Goal: Information Seeking & Learning: Check status

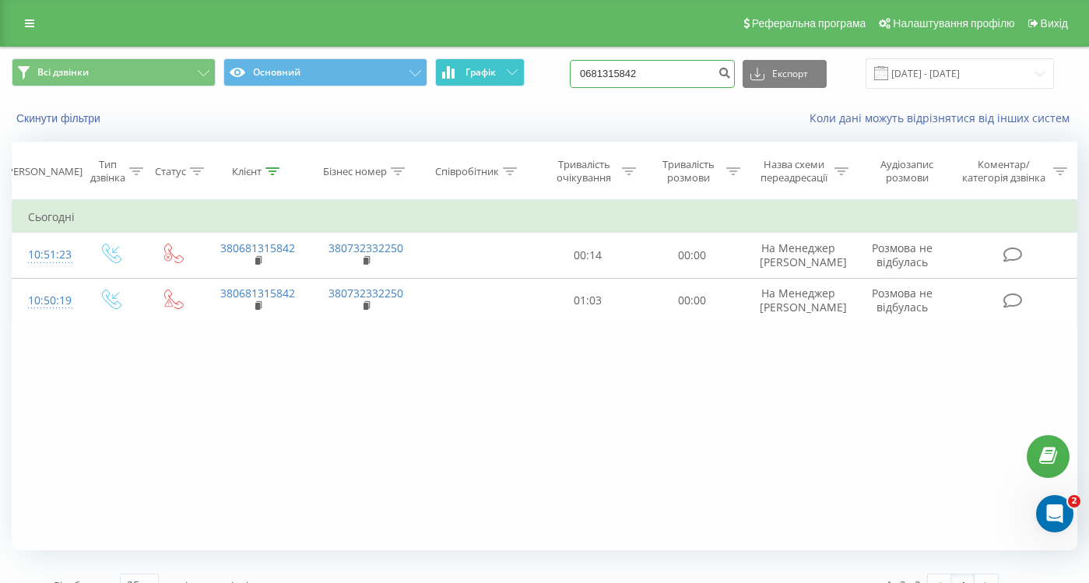
drag, startPoint x: 687, startPoint y: 75, endPoint x: 472, endPoint y: 61, distance: 216.1
click at [472, 61] on div "Всі дзвінки Основний Графік 0681315842 Експорт .csv .xls .xlsx 22.06.2025 - 22.…" at bounding box center [545, 73] width 1066 height 30
type input "0675085632"
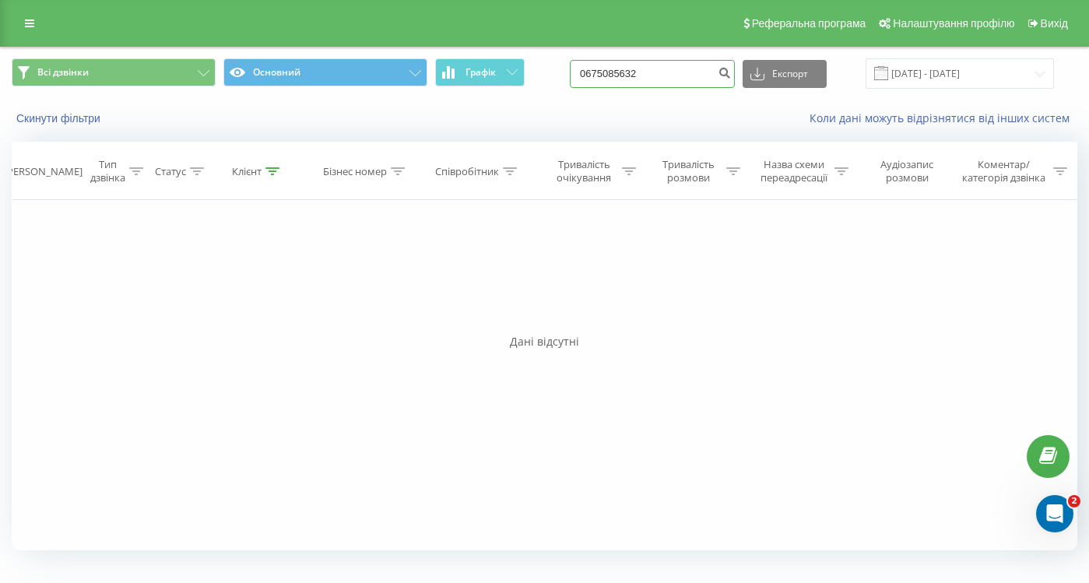
click at [722, 73] on input "0675085632" at bounding box center [652, 74] width 165 height 28
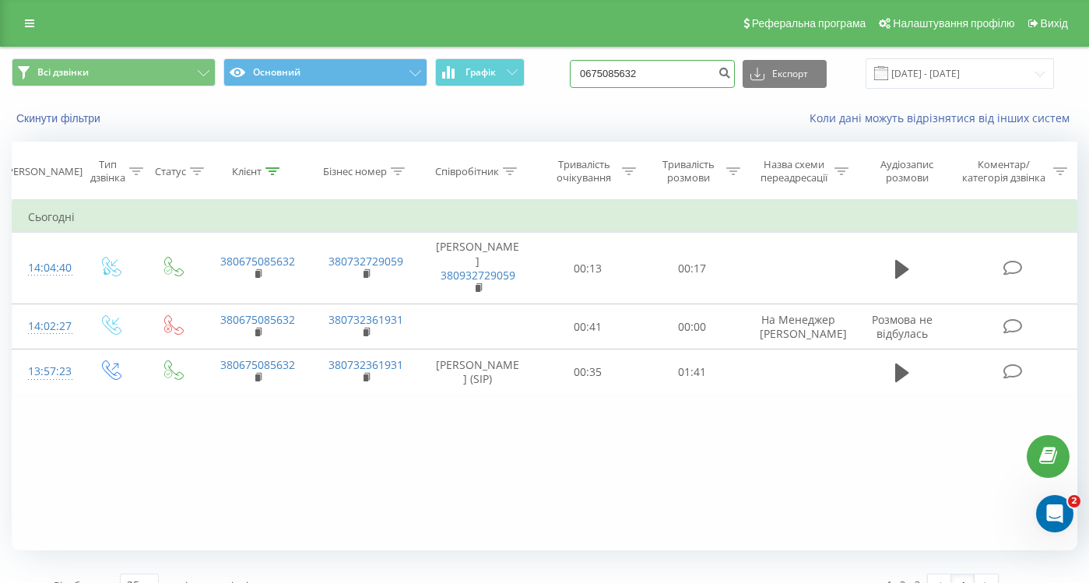
drag, startPoint x: 707, startPoint y: 79, endPoint x: 597, endPoint y: 82, distance: 110.6
click at [597, 82] on div "Всі дзвінки Основний Графік 0675085632 Експорт .csv .xls .xlsx 22.06.2025 - 22.…" at bounding box center [545, 73] width 1066 height 30
type input "0"
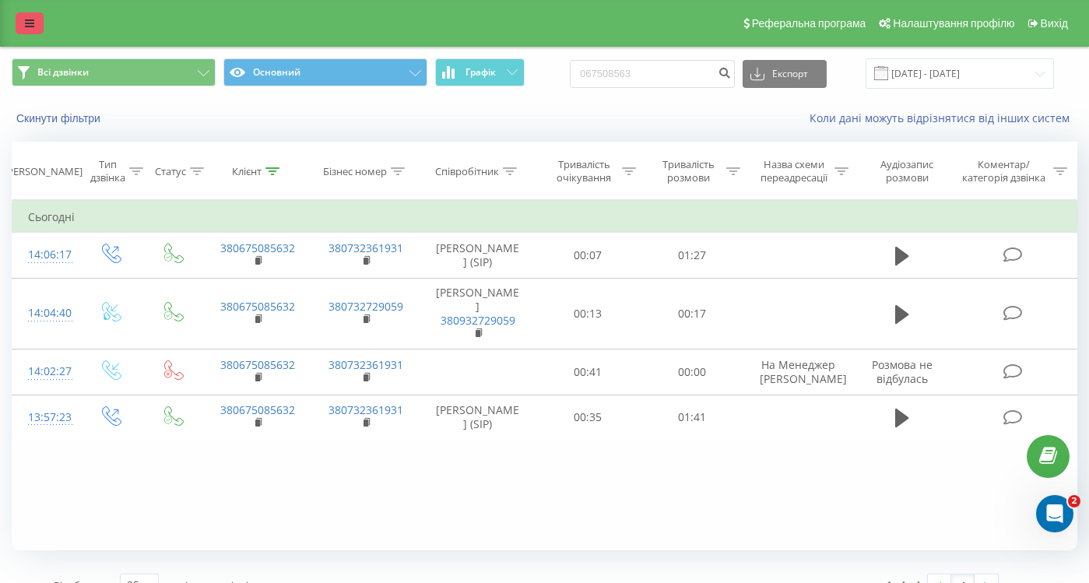
click at [22, 22] on link at bounding box center [30, 23] width 28 height 22
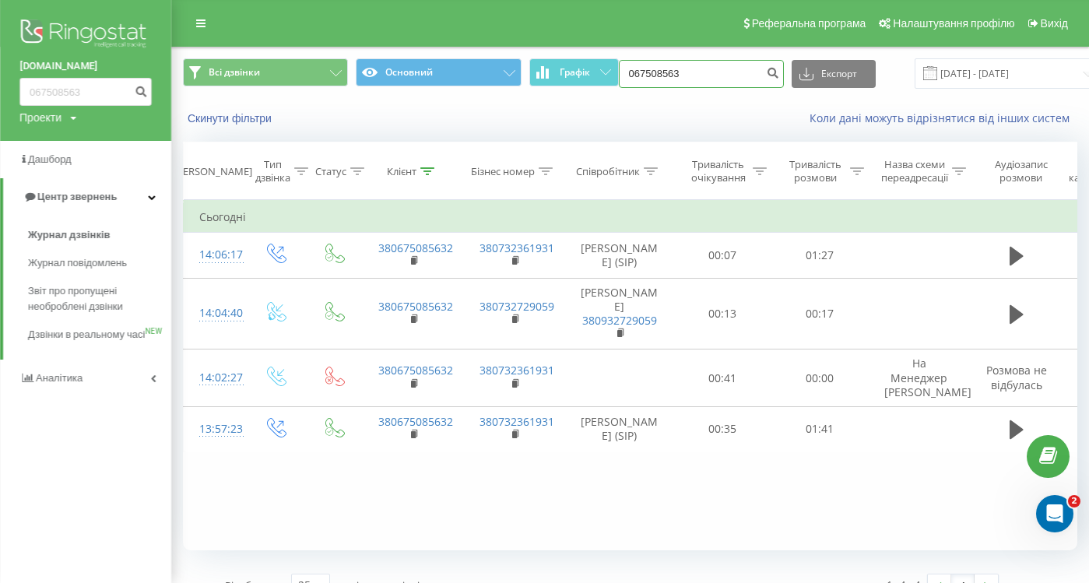
click at [663, 71] on input "067508563" at bounding box center [701, 74] width 165 height 28
paste input "[PHONE_NUMBER]"
type input "[PHONE_NUMBER]"
